Goal: Task Accomplishment & Management: Manage account settings

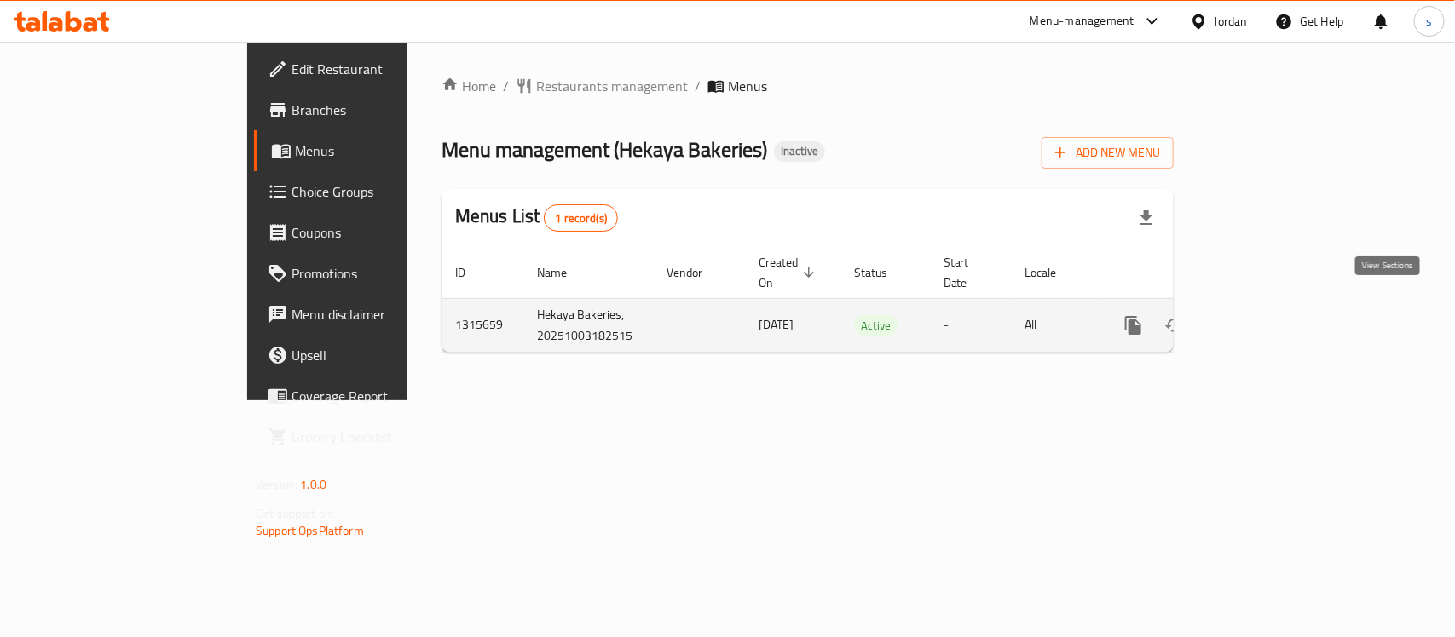
click at [1266, 315] on icon "enhanced table" at bounding box center [1256, 325] width 20 height 20
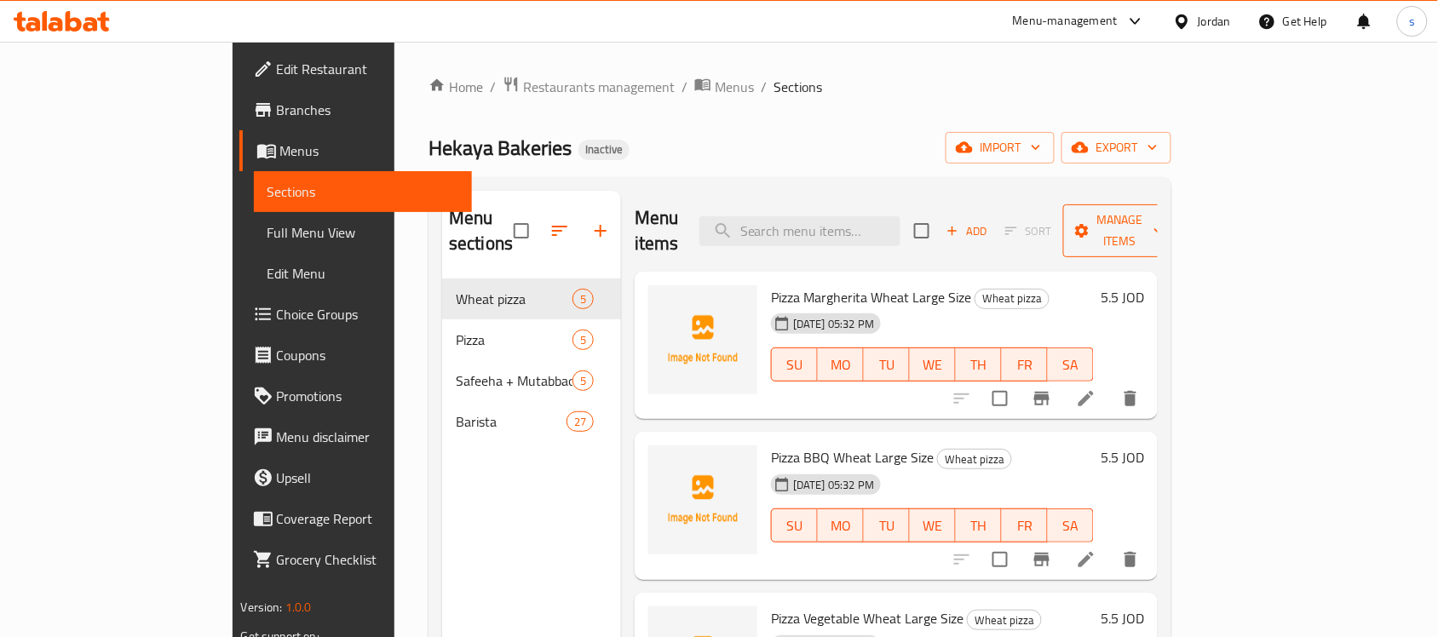
click at [1164, 223] on span "Manage items" at bounding box center [1120, 231] width 87 height 43
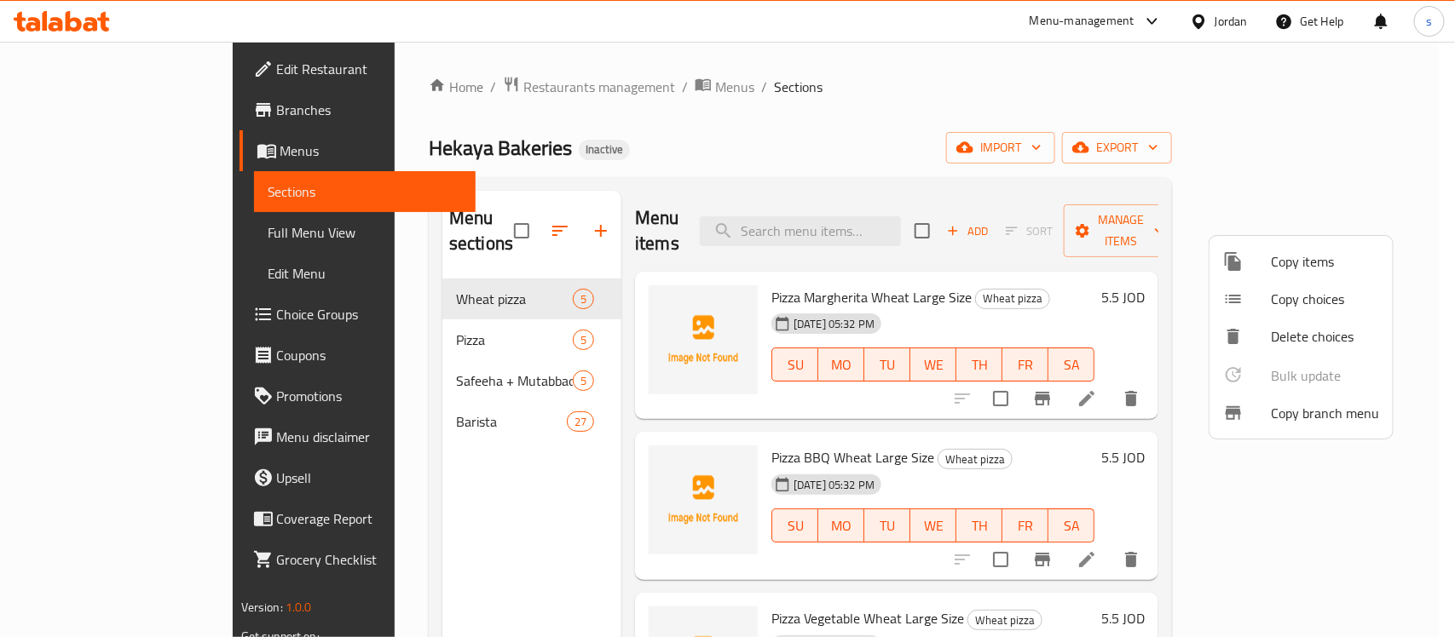
click at [1233, 152] on div at bounding box center [727, 318] width 1455 height 637
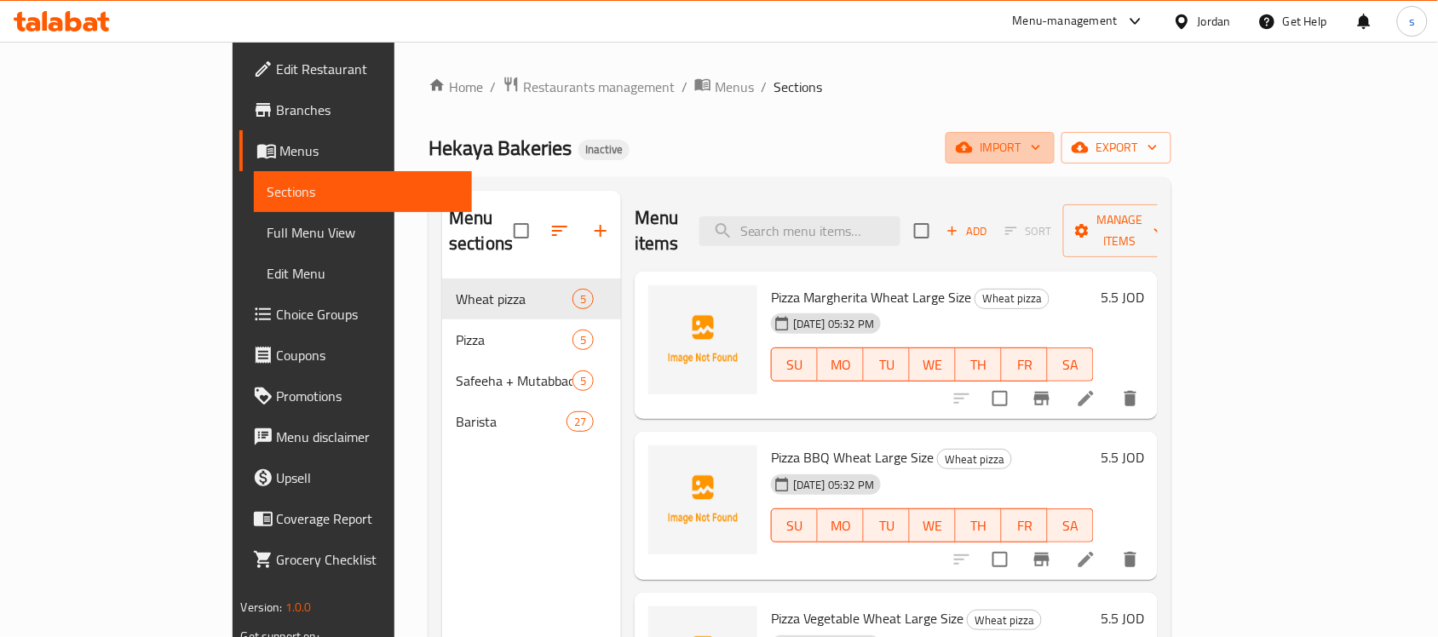
click at [1041, 152] on span "import" at bounding box center [1000, 147] width 82 height 21
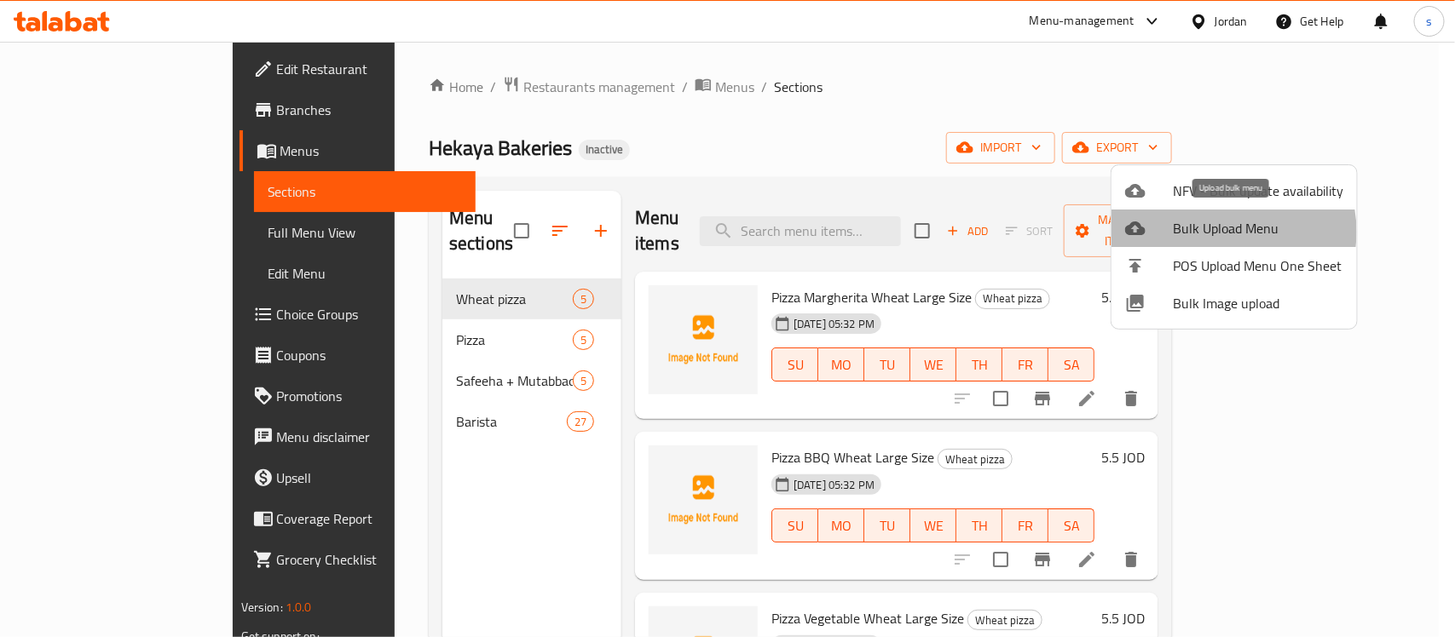
click at [1224, 232] on span "Bulk Upload Menu" at bounding box center [1257, 228] width 170 height 20
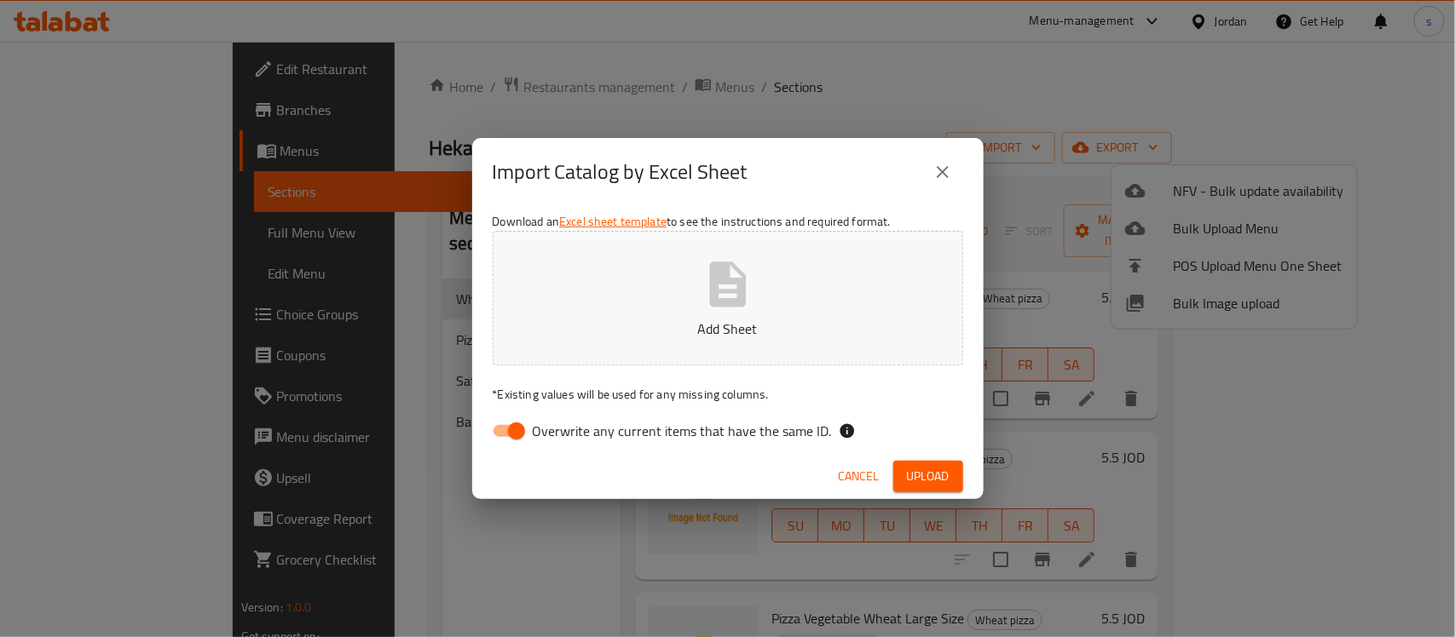
click at [521, 426] on input "Overwrite any current items that have the same ID." at bounding box center [516, 431] width 97 height 32
checkbox input "false"
click at [738, 292] on icon "button" at bounding box center [727, 284] width 37 height 45
click at [934, 470] on span "Upload" at bounding box center [928, 476] width 43 height 21
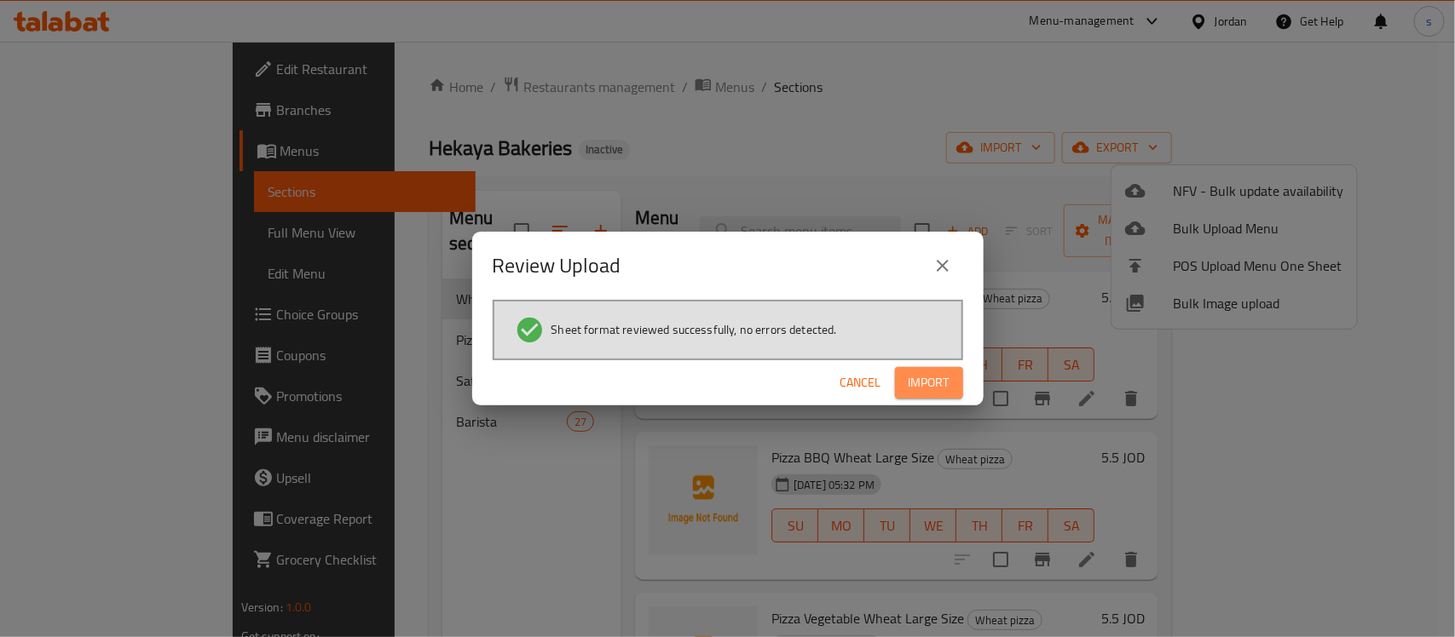
click at [938, 380] on span "Import" at bounding box center [928, 382] width 41 height 21
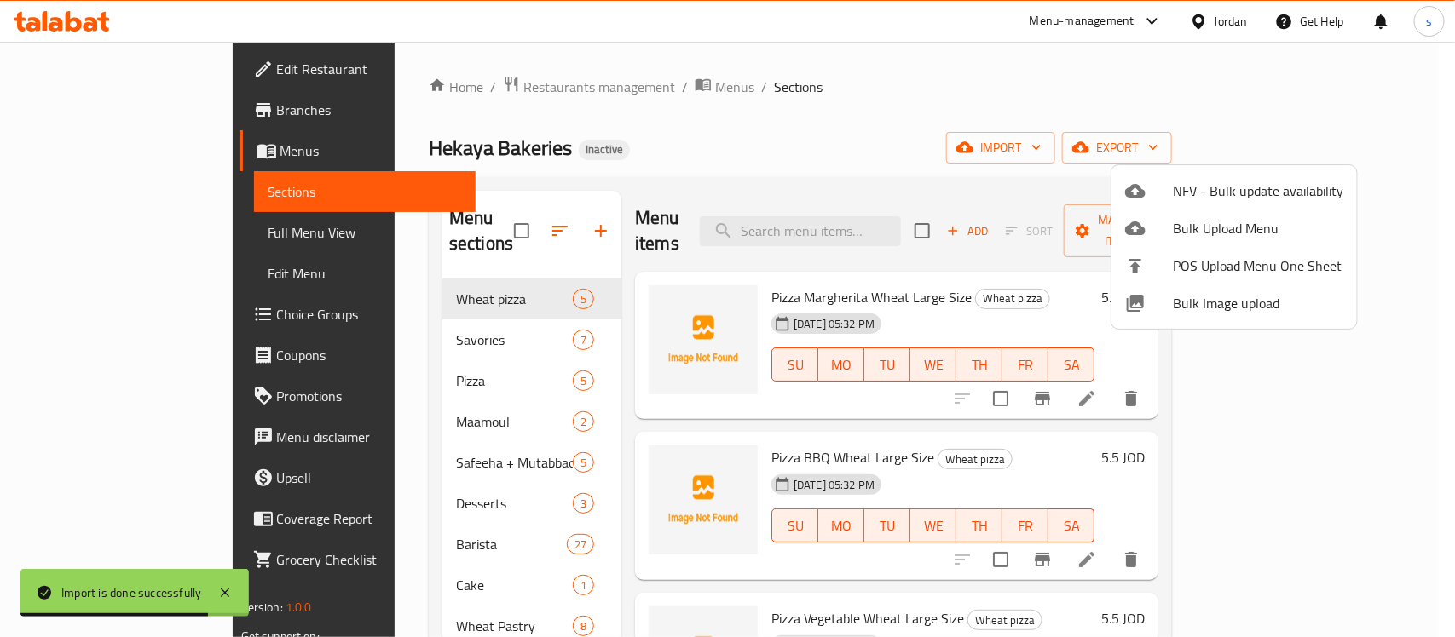
click at [83, 231] on div at bounding box center [727, 318] width 1455 height 637
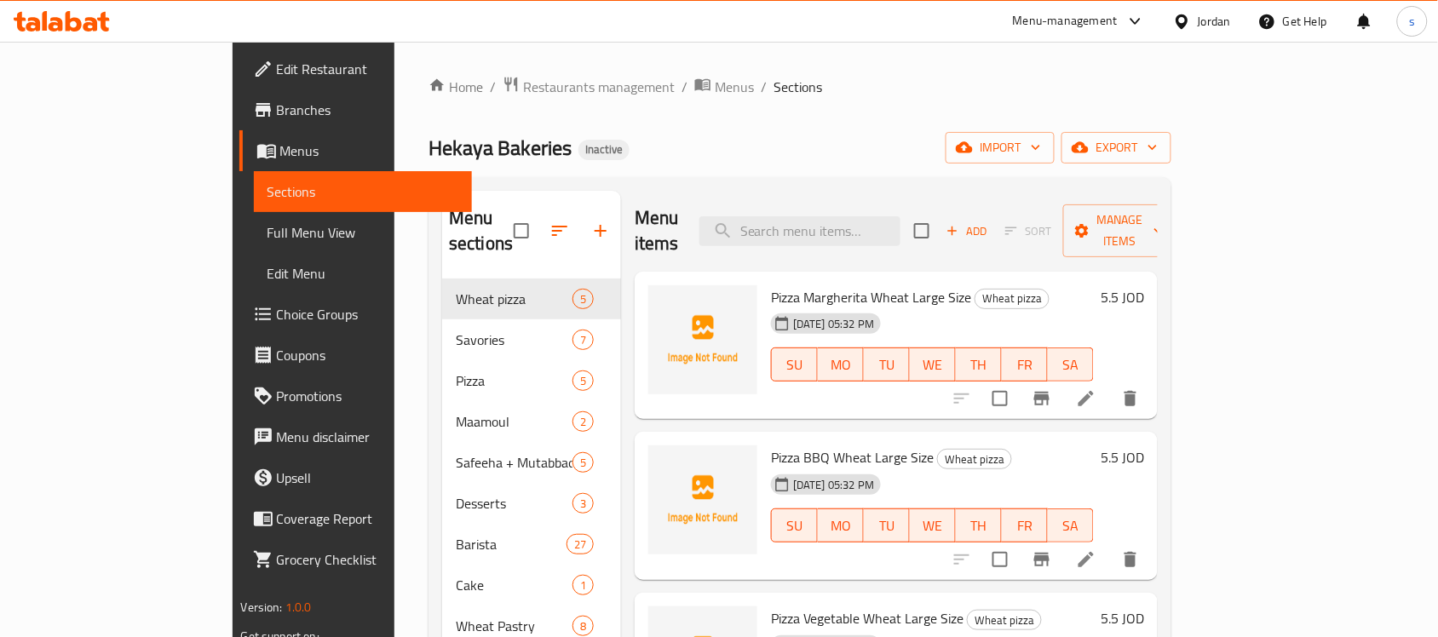
click at [268, 231] on span "Full Menu View" at bounding box center [364, 232] width 192 height 20
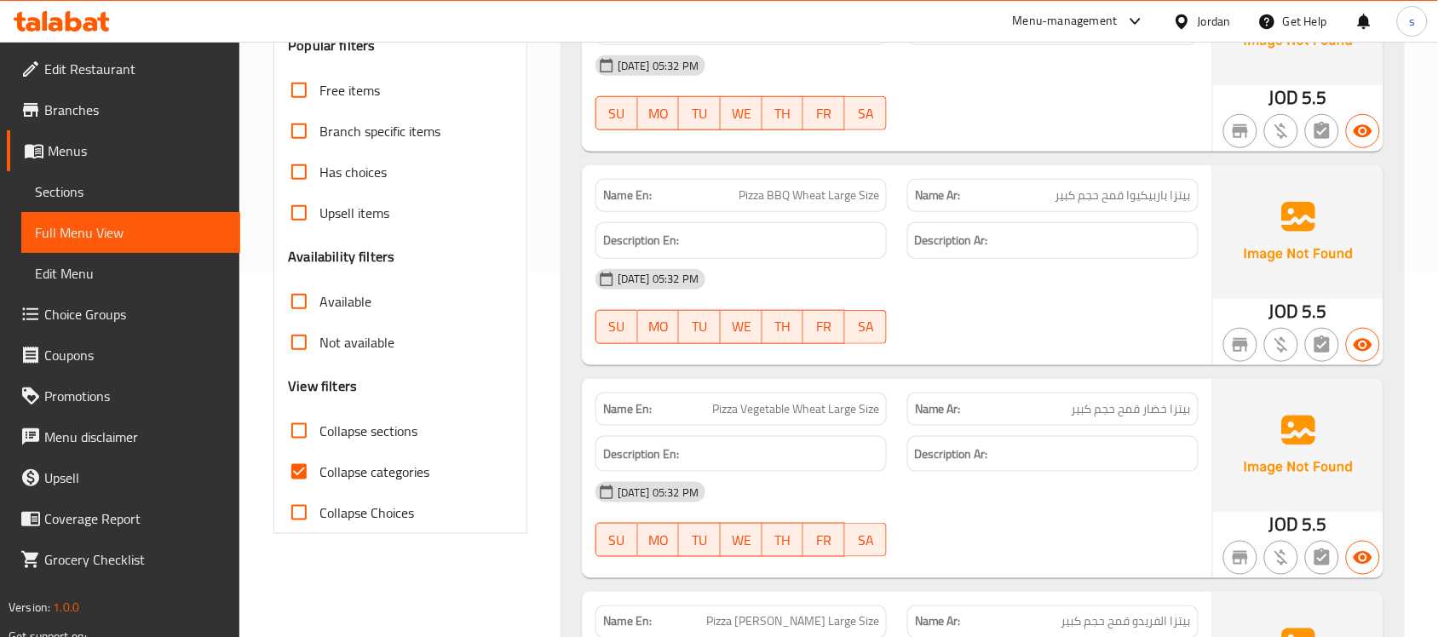
scroll to position [426, 0]
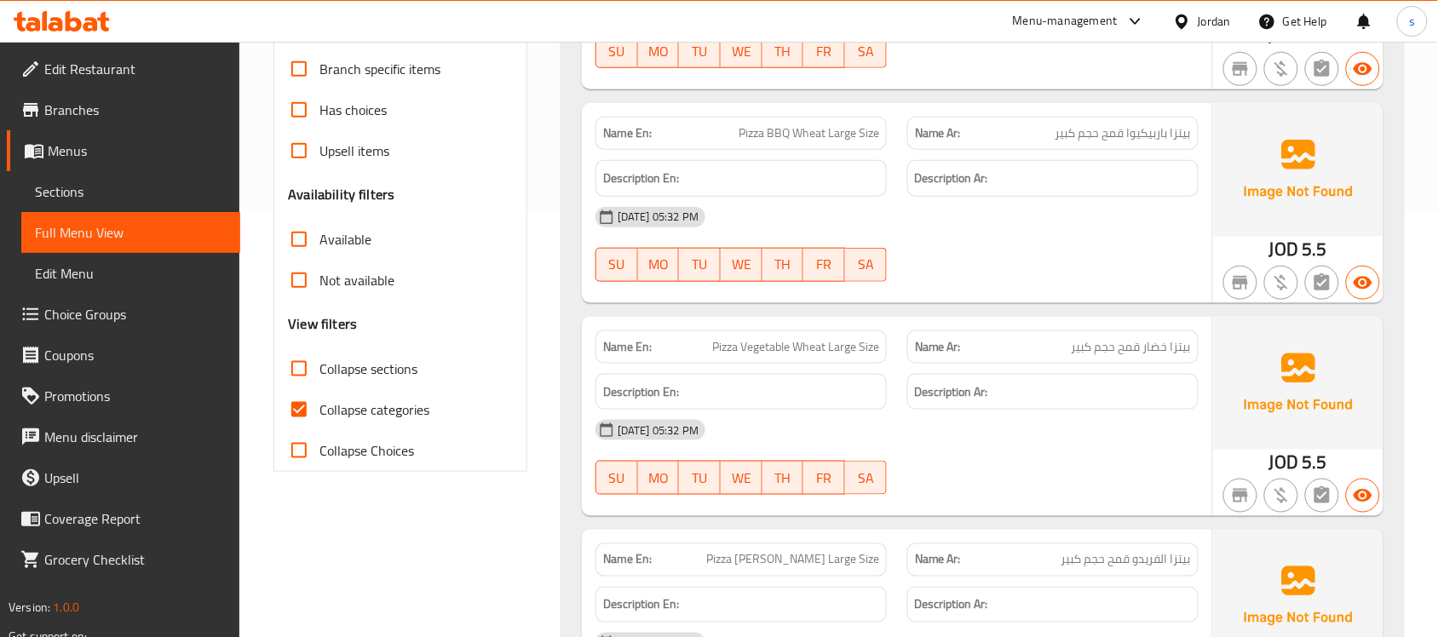
click at [314, 369] on input "Collapse sections" at bounding box center [299, 369] width 41 height 41
checkbox input "true"
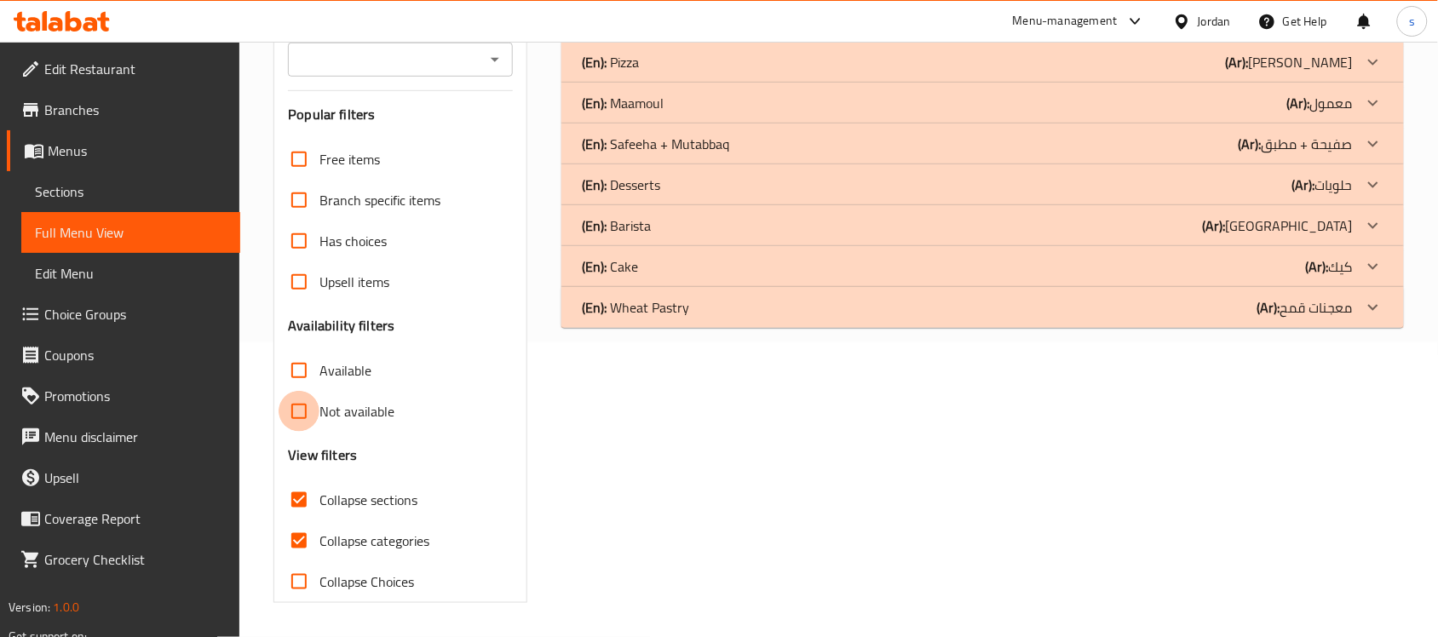
scroll to position [295, 0]
click at [313, 406] on input "Not available" at bounding box center [299, 411] width 41 height 41
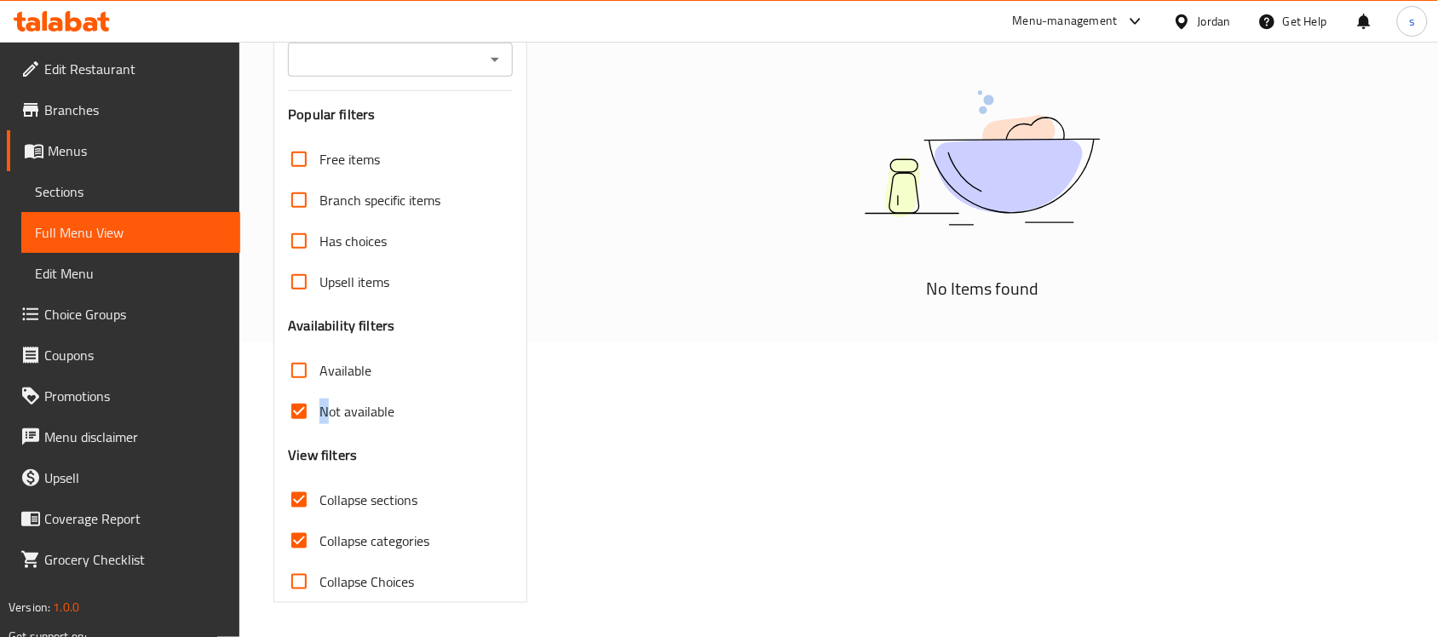
click at [325, 413] on span "Not available" at bounding box center [357, 411] width 75 height 20
click at [303, 412] on input "Not available" at bounding box center [299, 411] width 41 height 41
checkbox input "false"
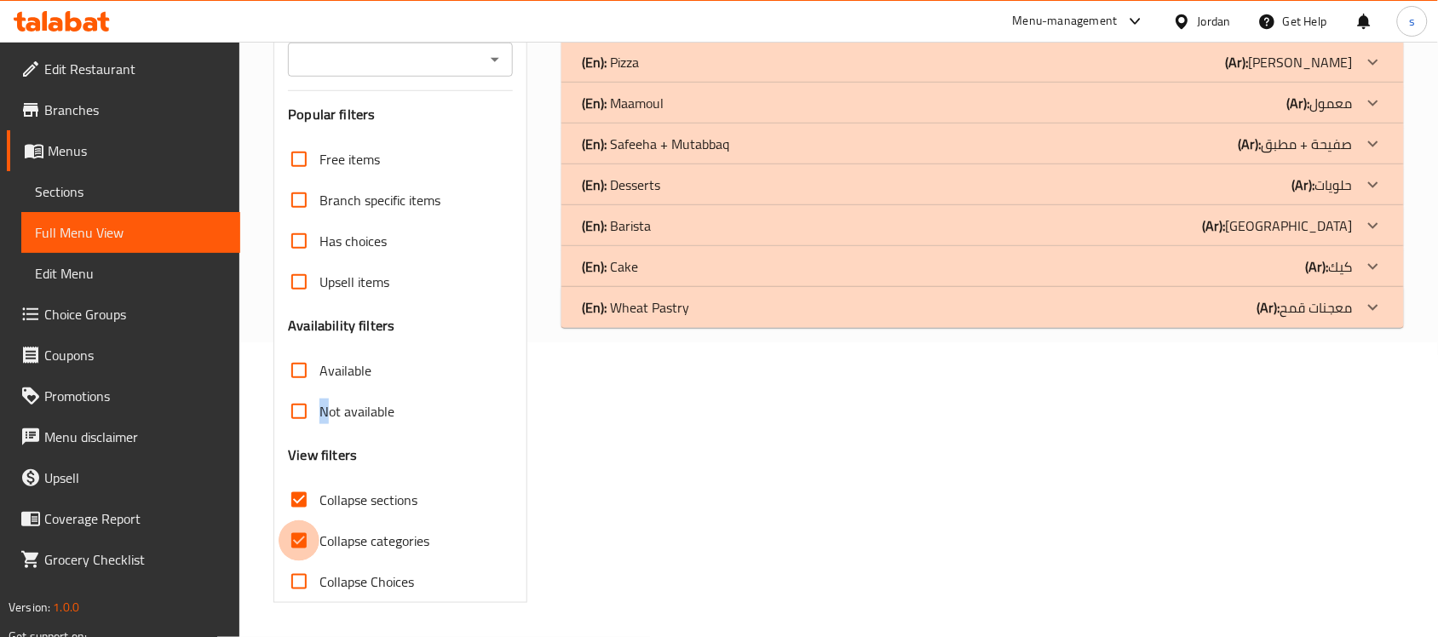
click at [299, 539] on input "Collapse categories" at bounding box center [299, 541] width 41 height 41
checkbox input "false"
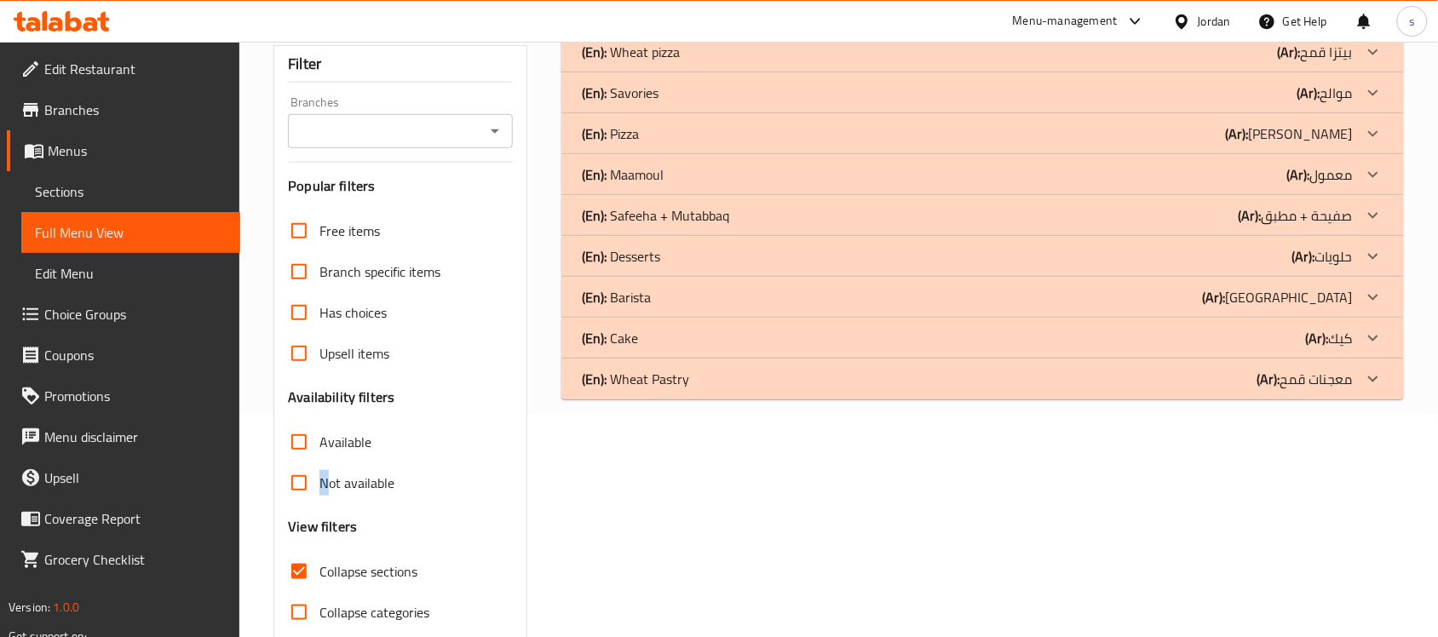
scroll to position [82, 0]
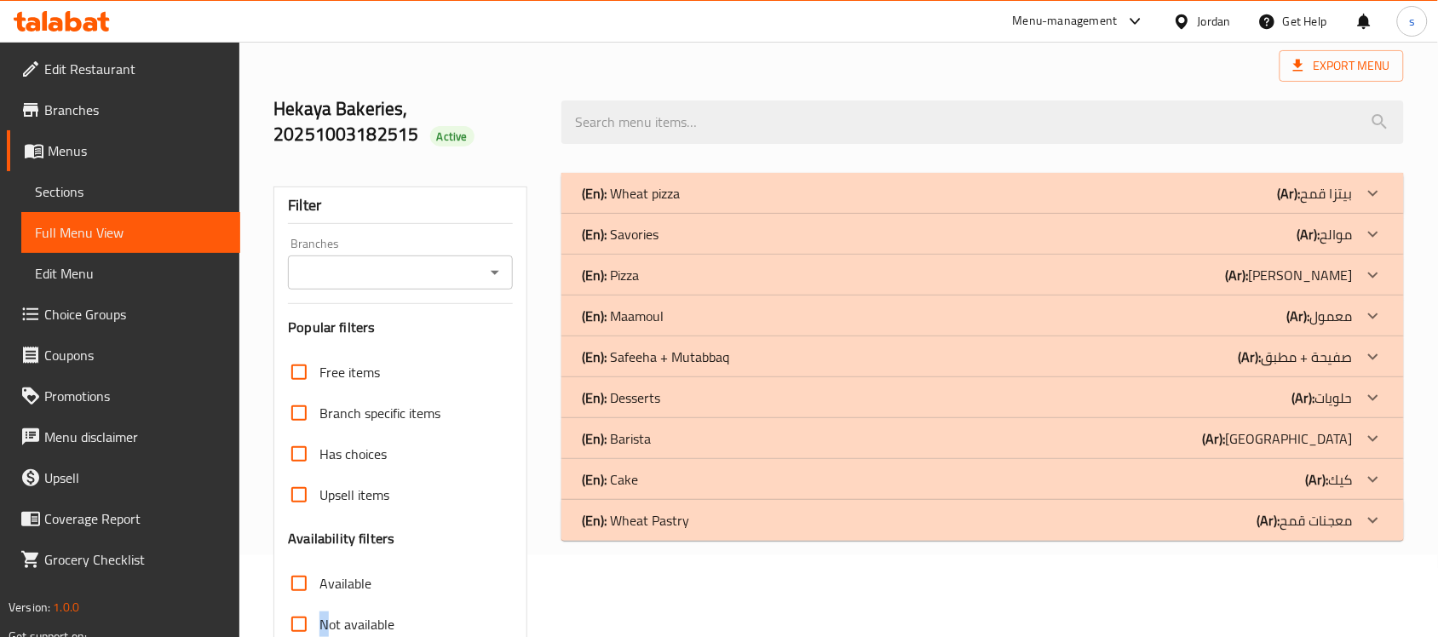
click at [724, 196] on div "(En): Wheat pizza (Ar): بيتزا قمح" at bounding box center [967, 193] width 771 height 20
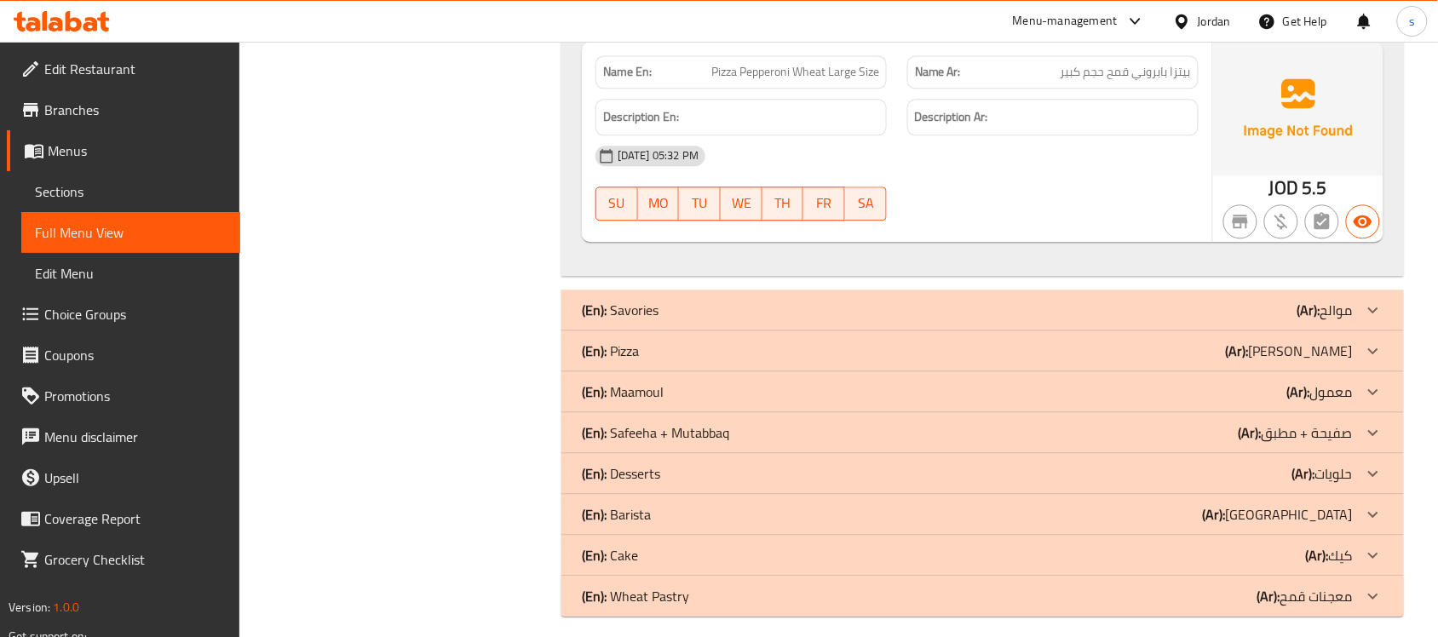
scroll to position [1140, 0]
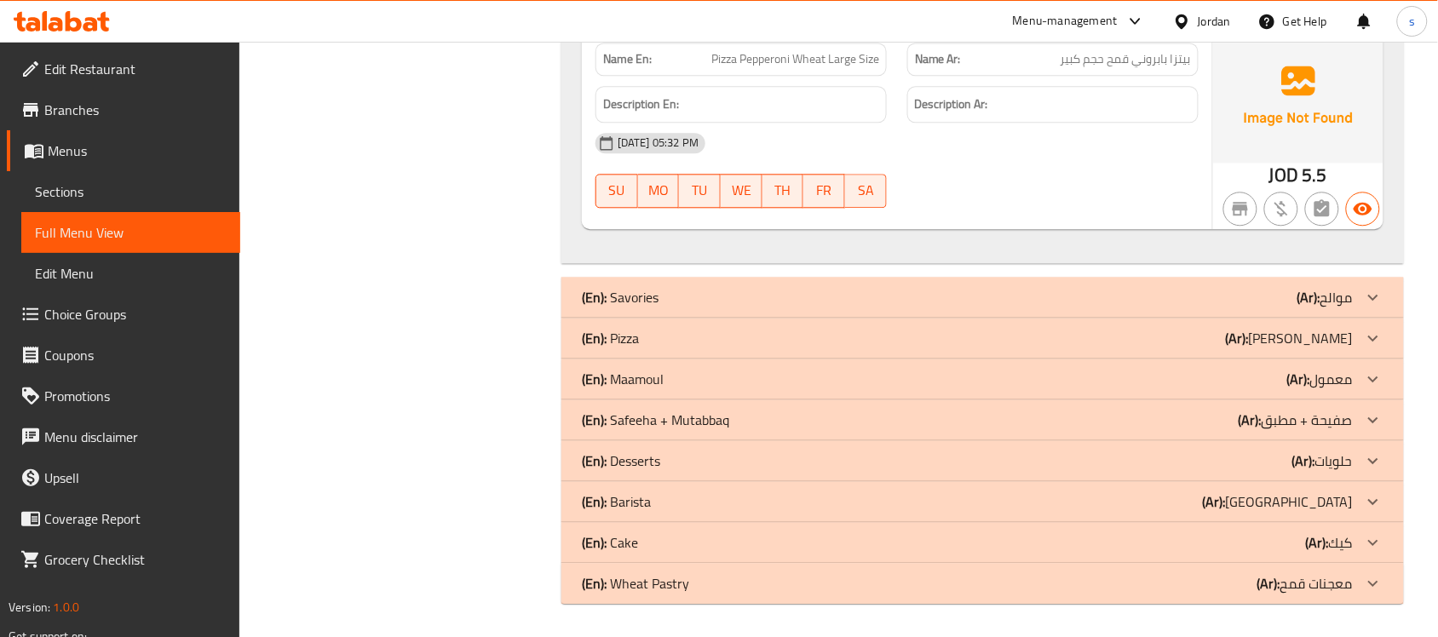
click at [709, 295] on div "(En): Savories (Ar): موالح" at bounding box center [967, 297] width 771 height 20
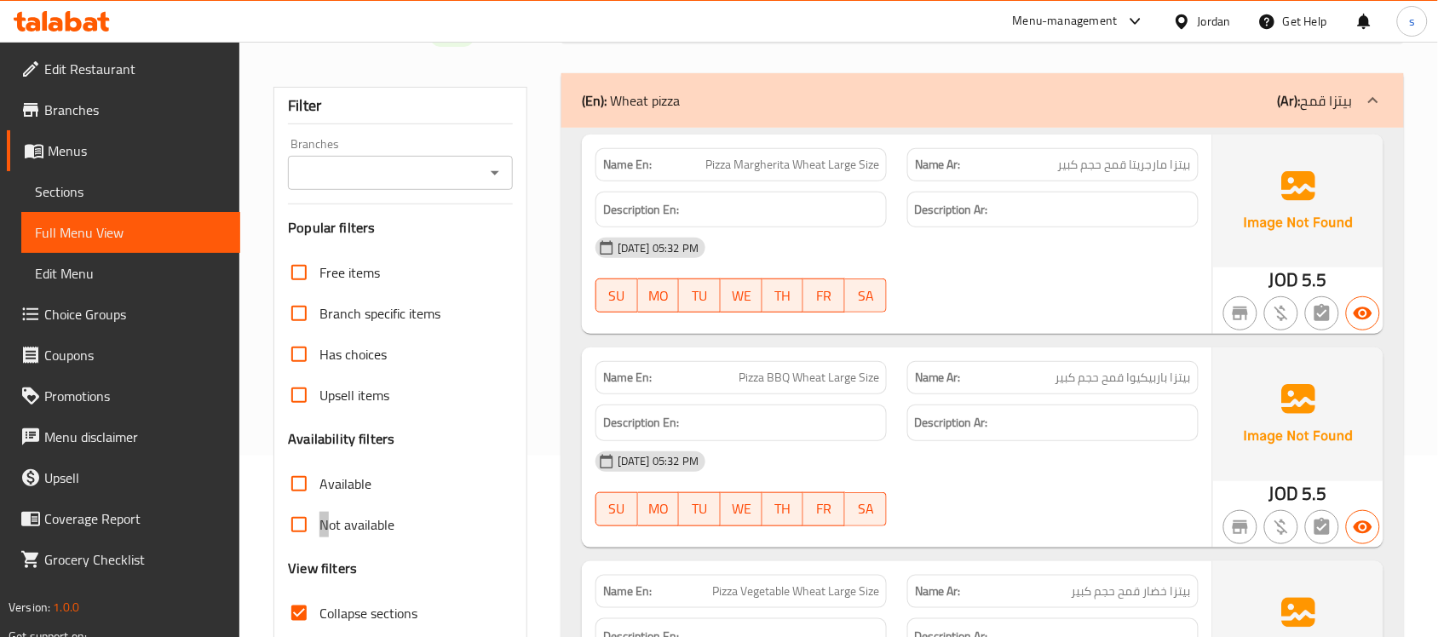
scroll to position [132, 0]
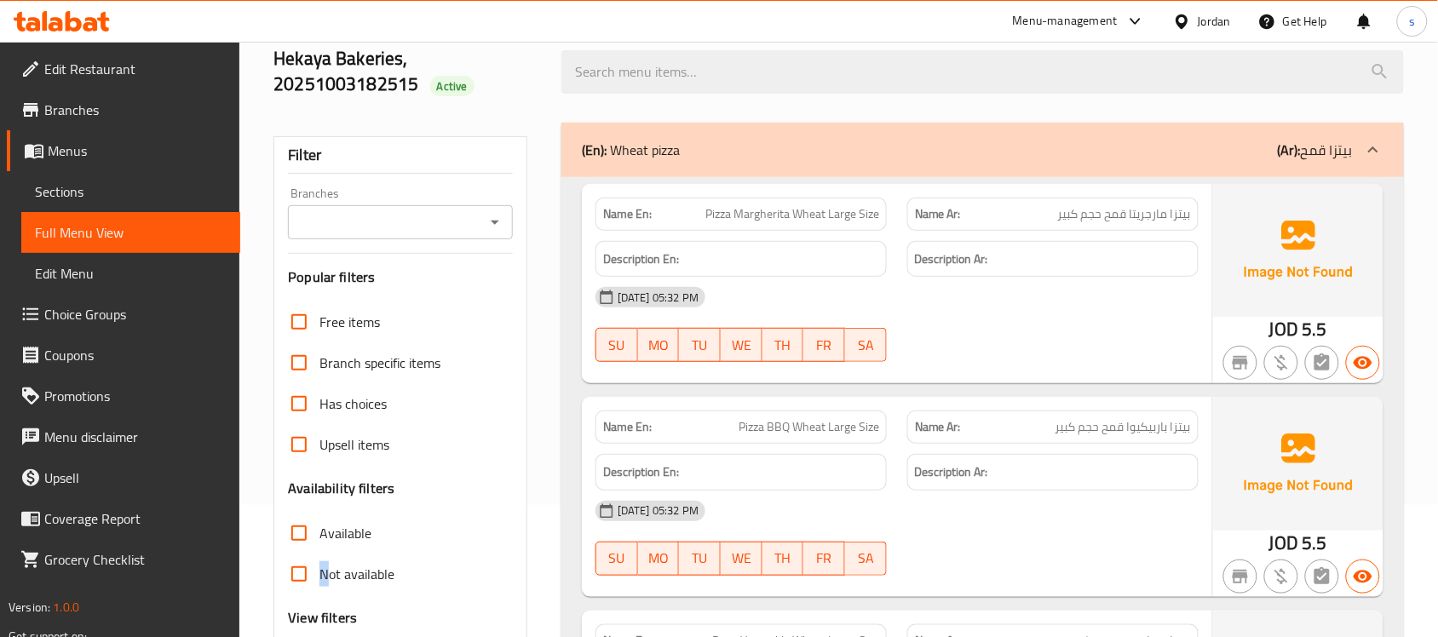
click at [734, 152] on div "(En): Wheat pizza (Ar): بيتزا قمح" at bounding box center [967, 150] width 771 height 20
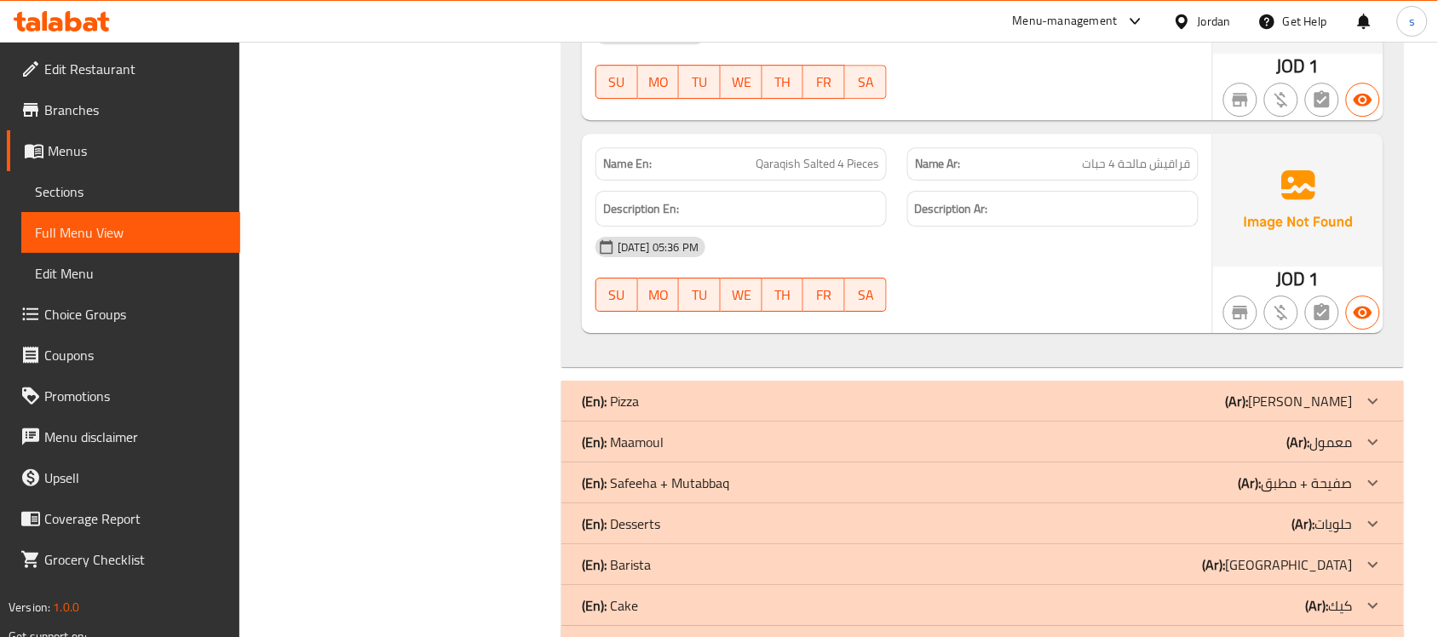
scroll to position [1581, 0]
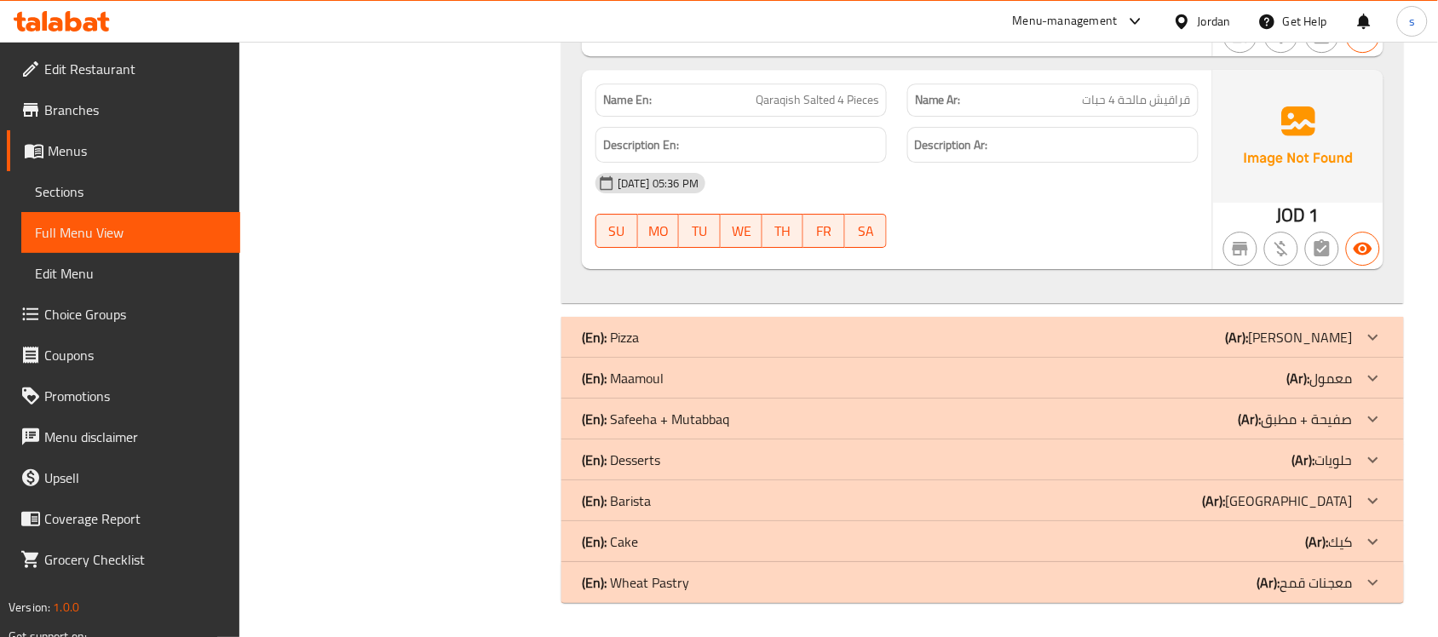
click at [669, 382] on div "(En): Maamoul (Ar): معمول" at bounding box center [967, 378] width 771 height 20
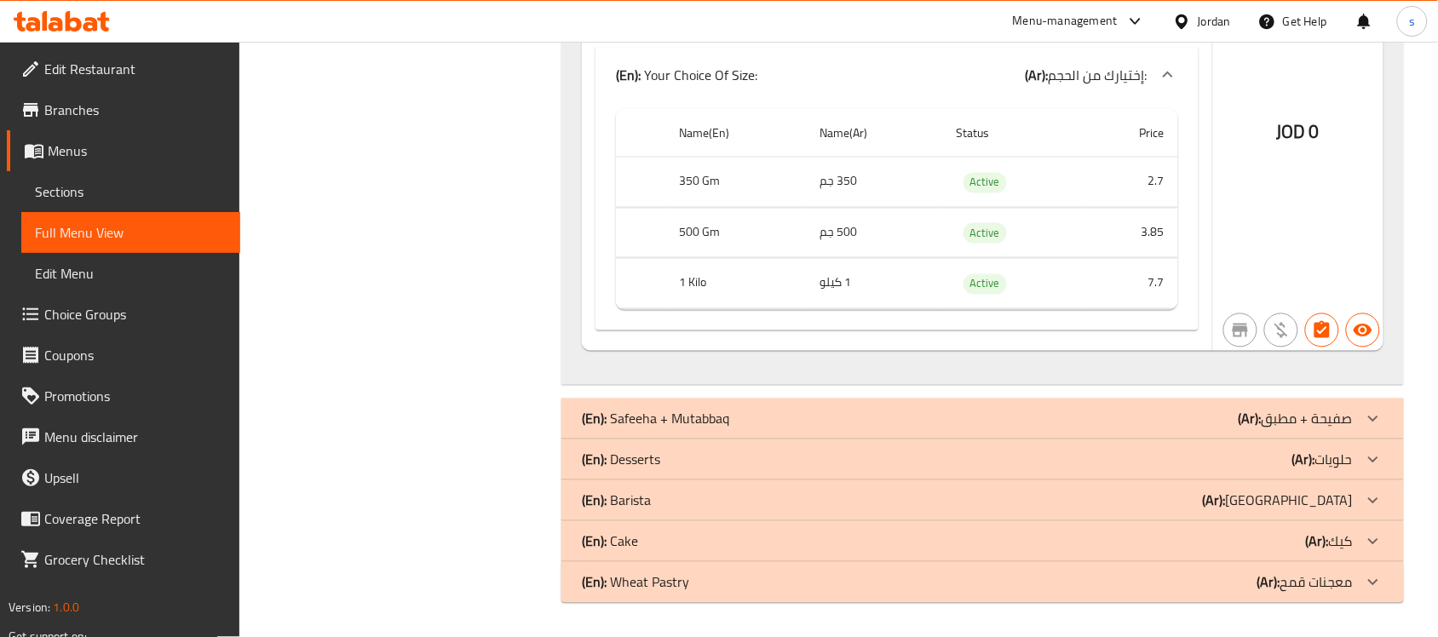
scroll to position [2744, 0]
click at [701, 456] on div "(En): Desserts (Ar): حلويات" at bounding box center [967, 460] width 771 height 20
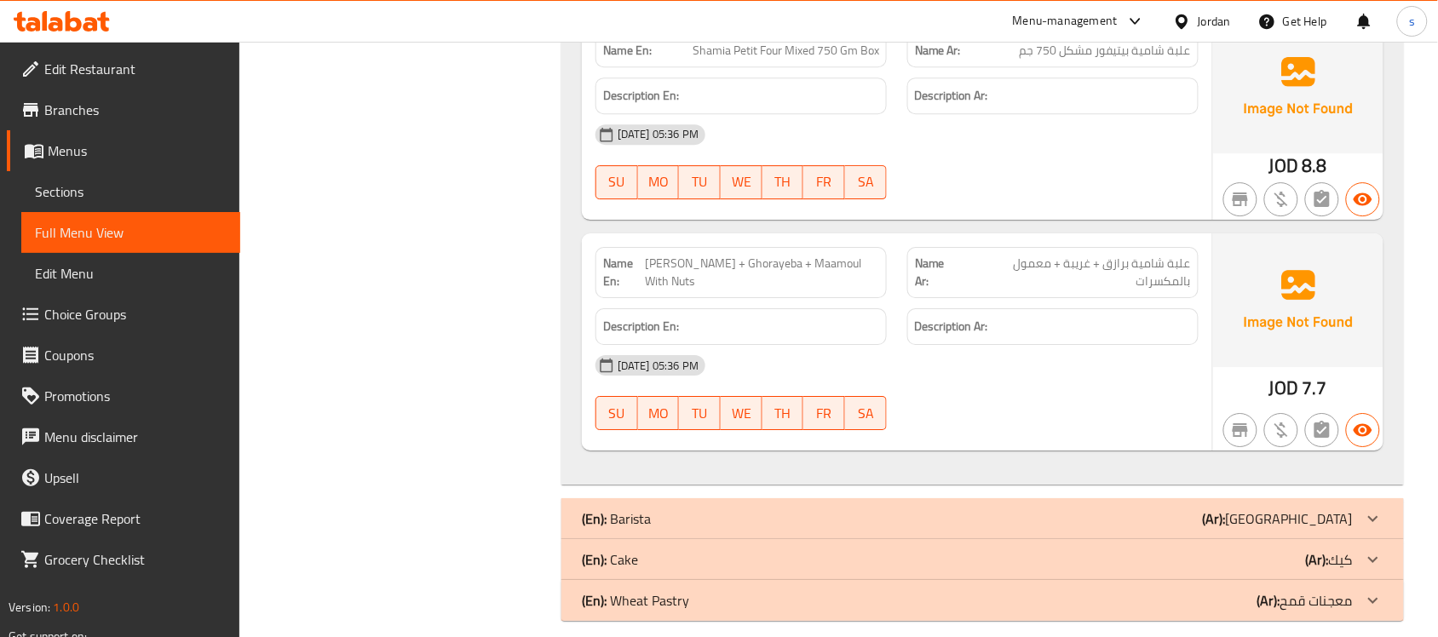
scroll to position [3470, 0]
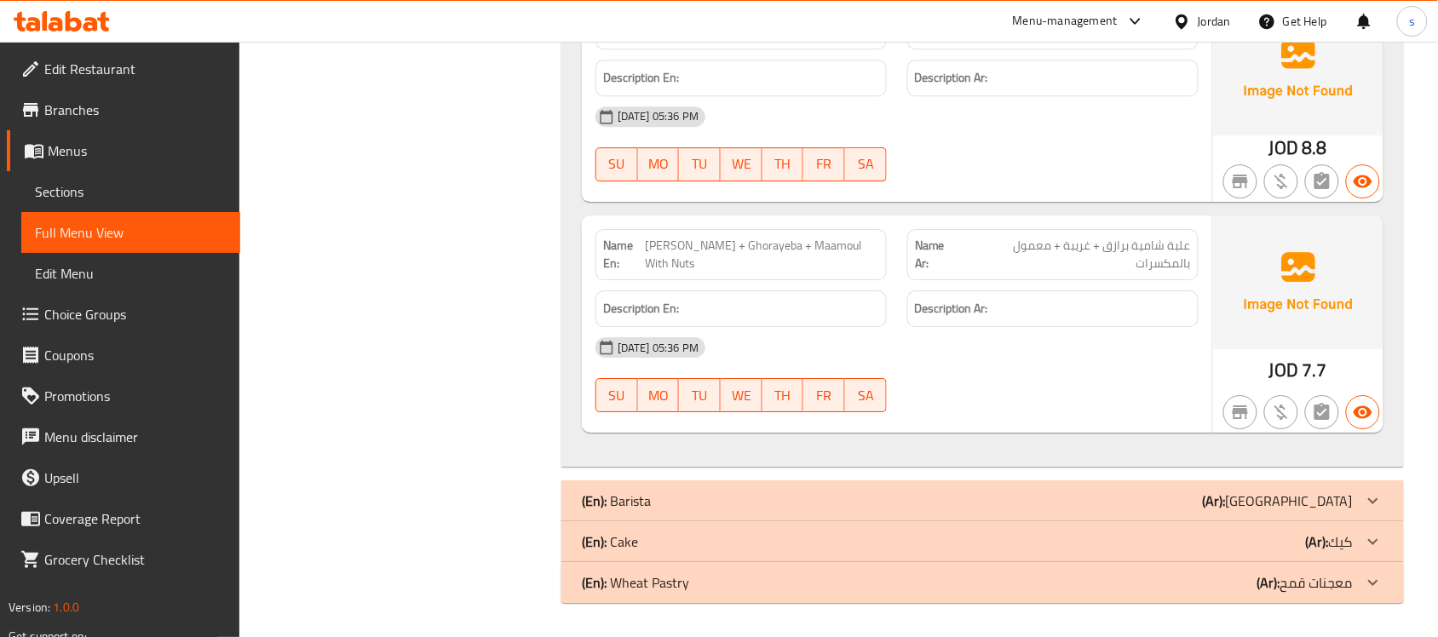
click at [676, 545] on div "(En): Cake (Ar): كيك" at bounding box center [967, 542] width 771 height 20
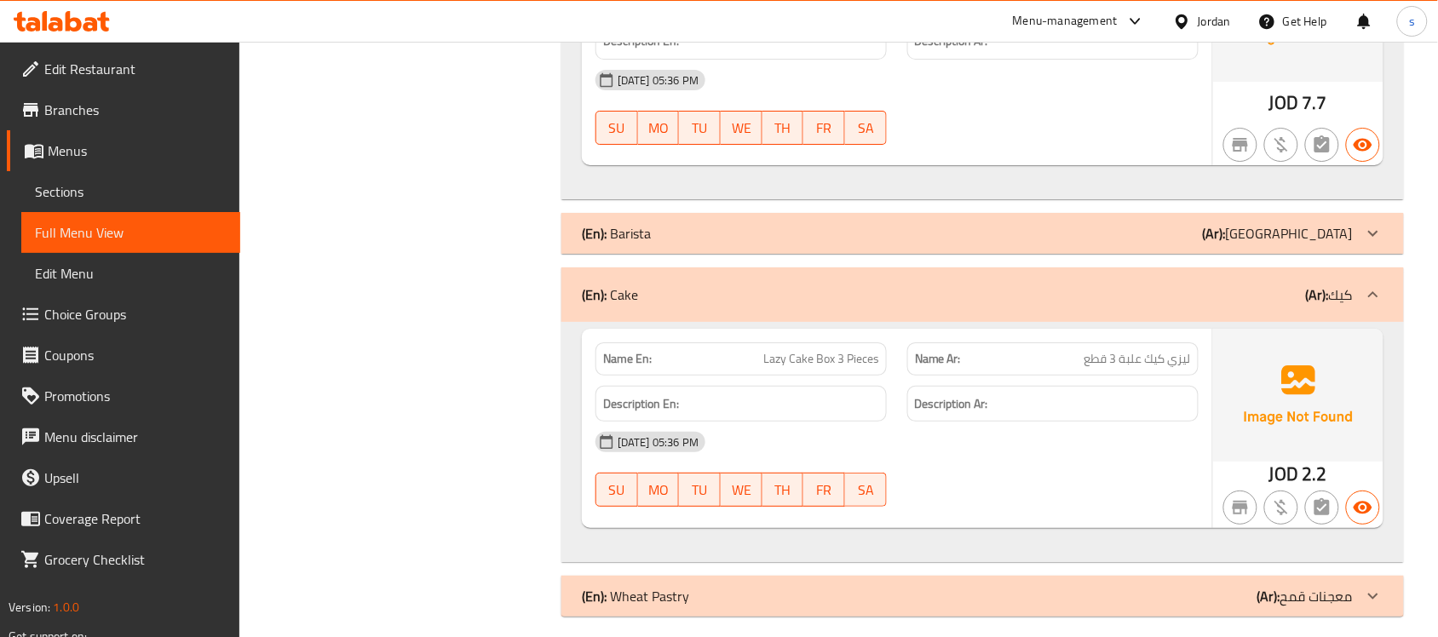
scroll to position [3751, 0]
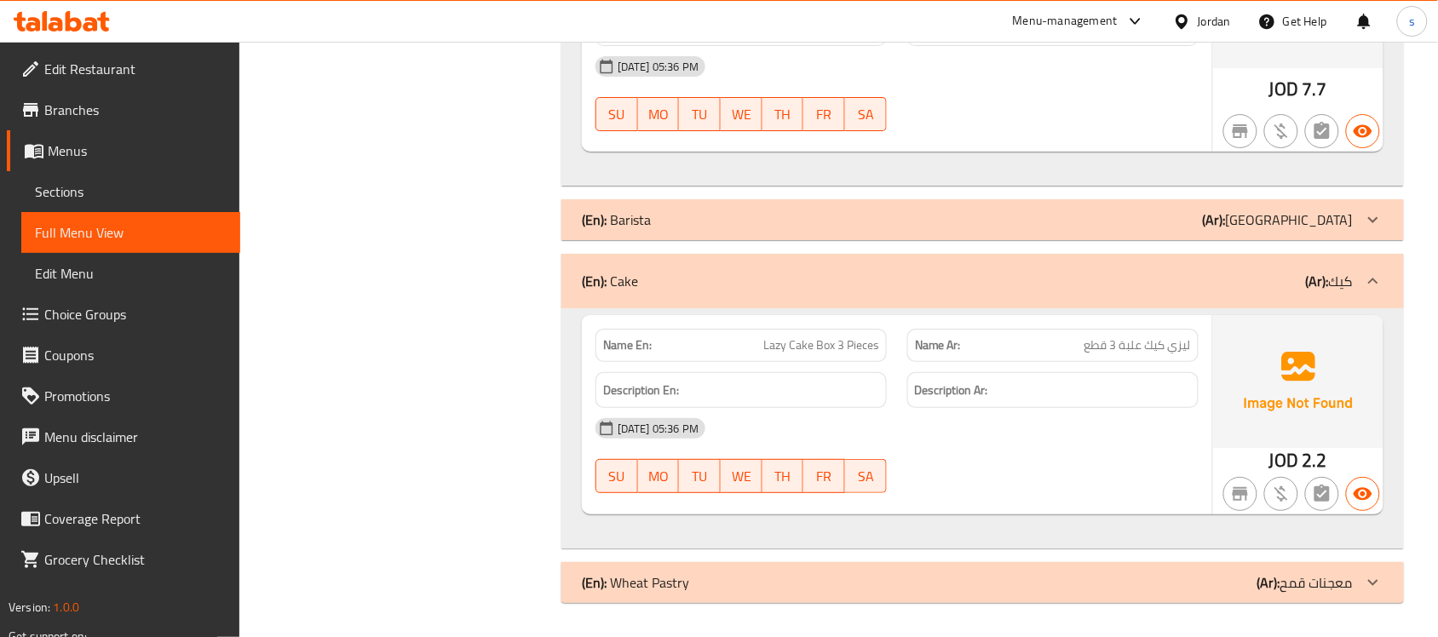
click at [660, 585] on p "(En): Wheat Pastry" at bounding box center [635, 583] width 107 height 20
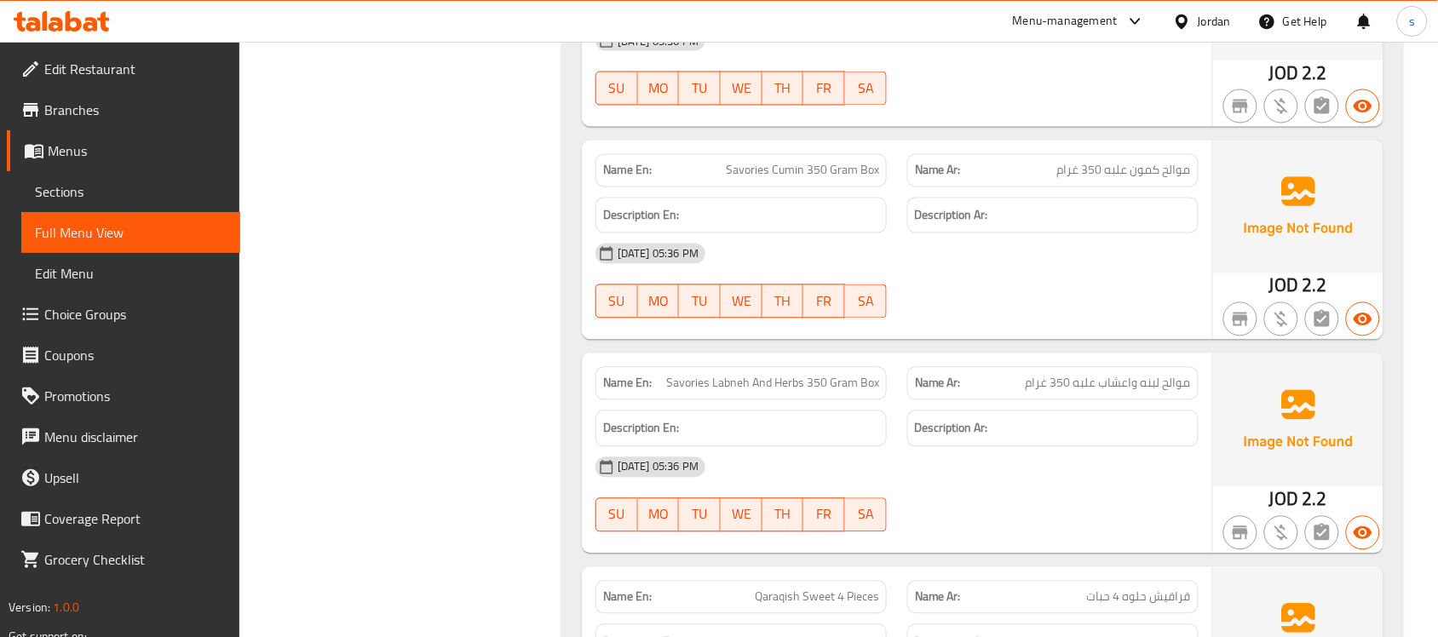
scroll to position [279, 0]
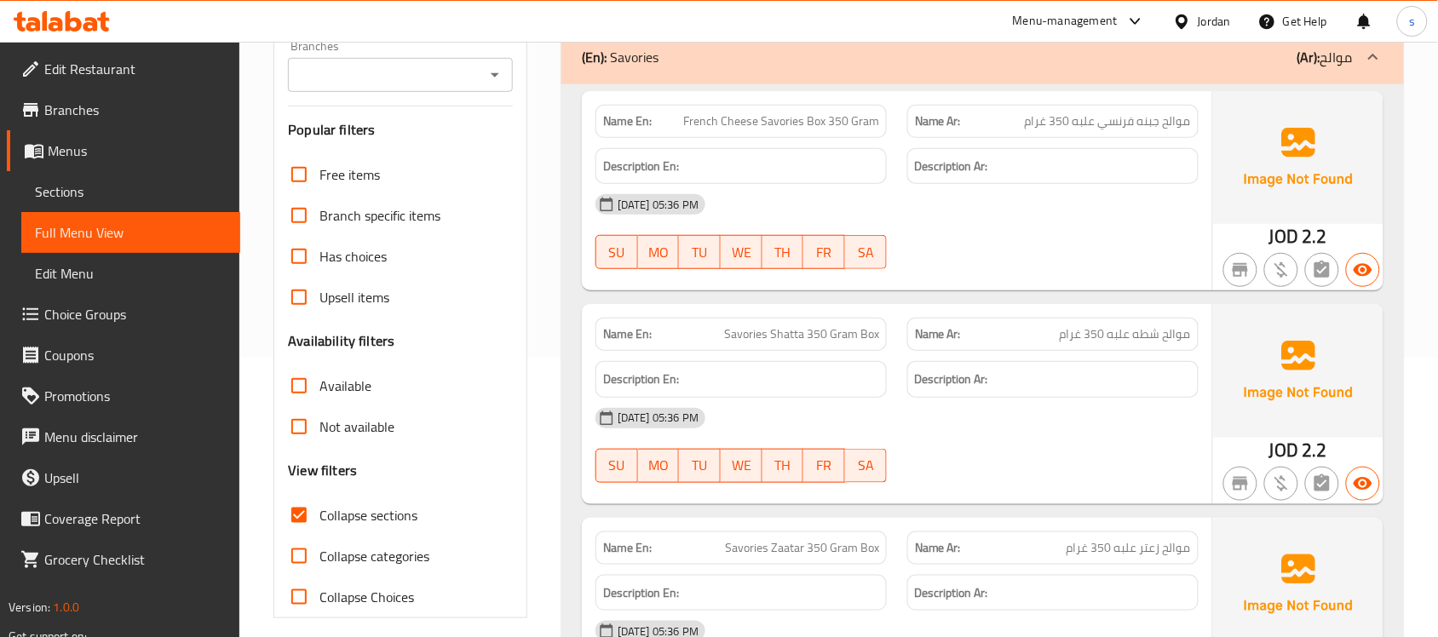
click at [465, 371] on div "Available" at bounding box center [400, 386] width 225 height 41
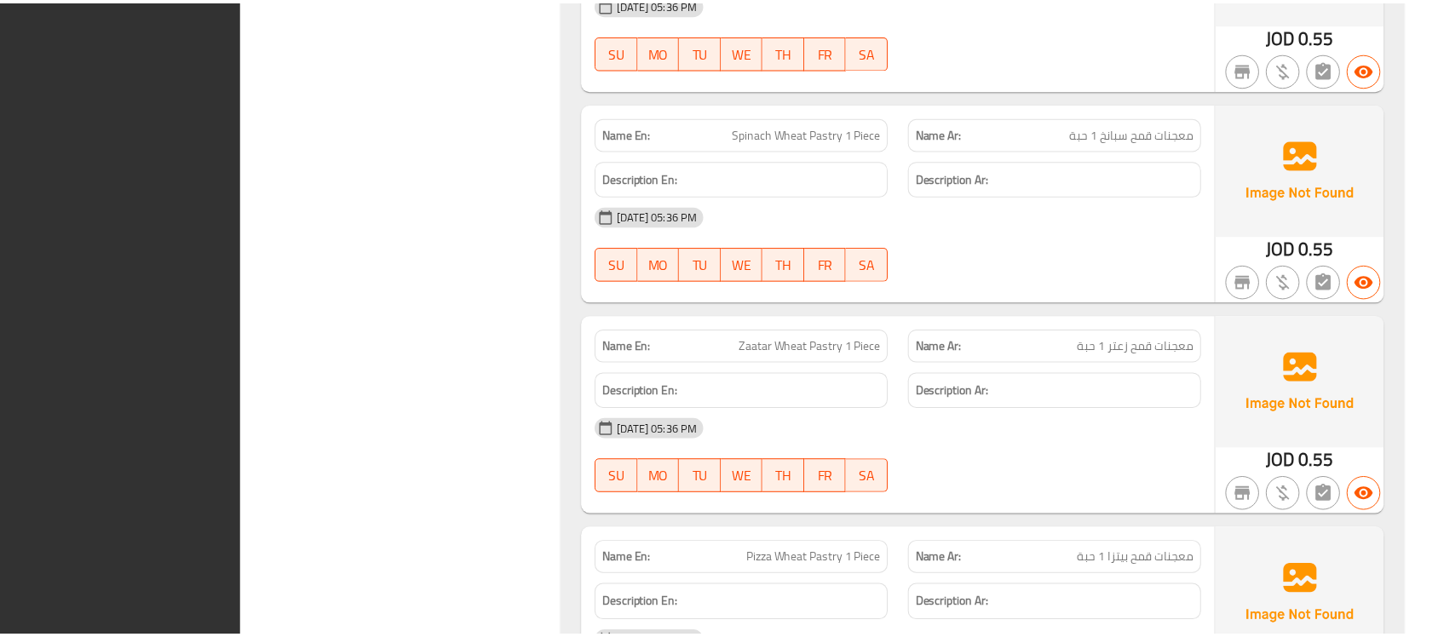
scroll to position [5499, 0]
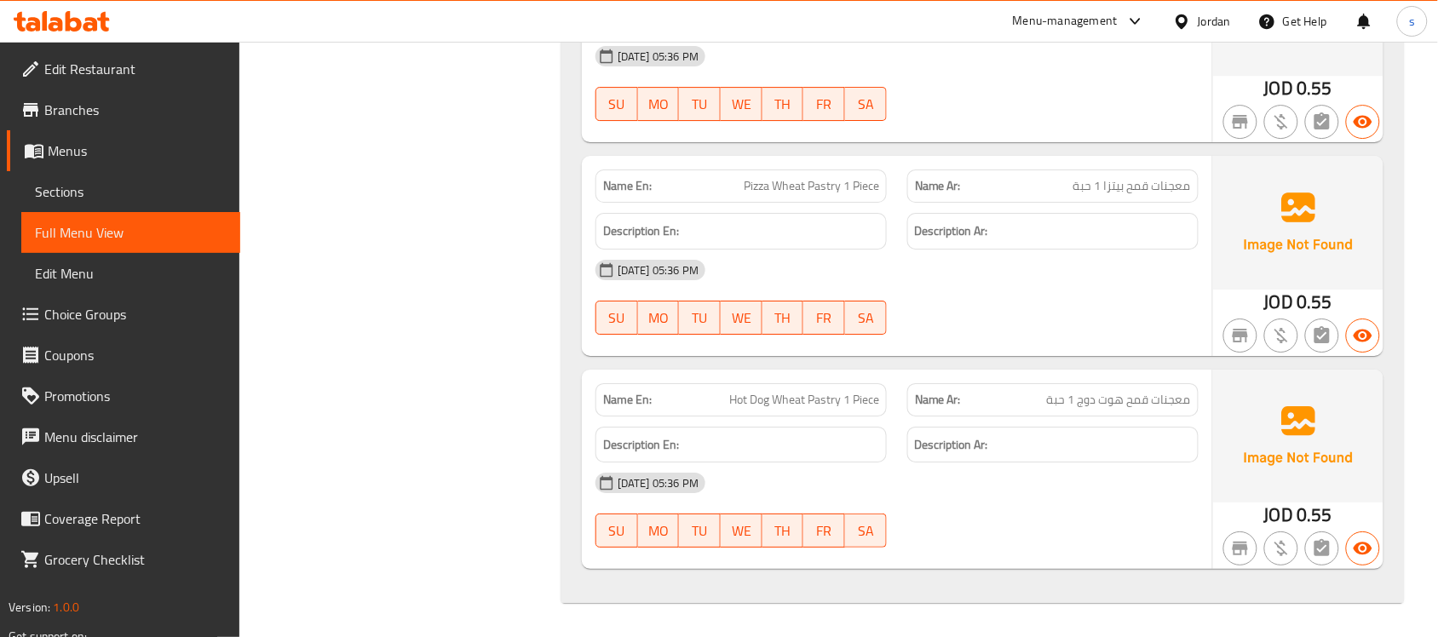
click at [49, 24] on icon at bounding box center [62, 21] width 96 height 20
